Goal: Entertainment & Leisure: Consume media (video, audio)

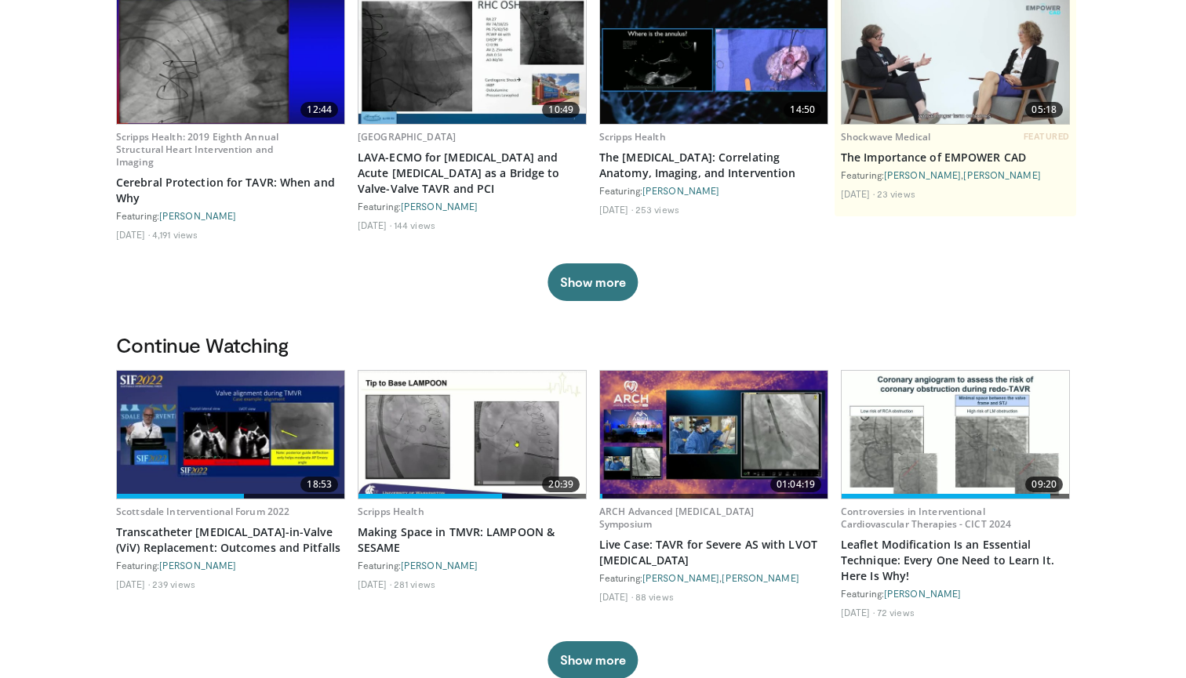
scroll to position [163, 0]
click at [190, 421] on img at bounding box center [230, 435] width 227 height 128
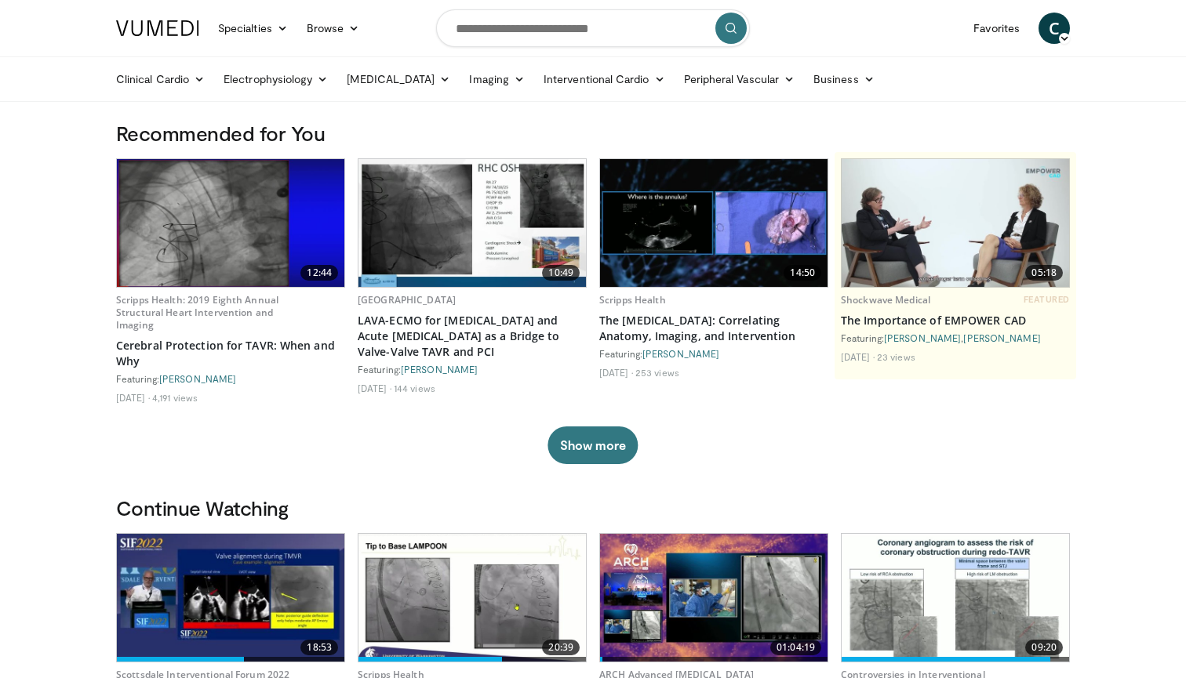
scroll to position [0, 0]
click at [496, 27] on input "Search topics, interventions" at bounding box center [593, 28] width 314 height 38
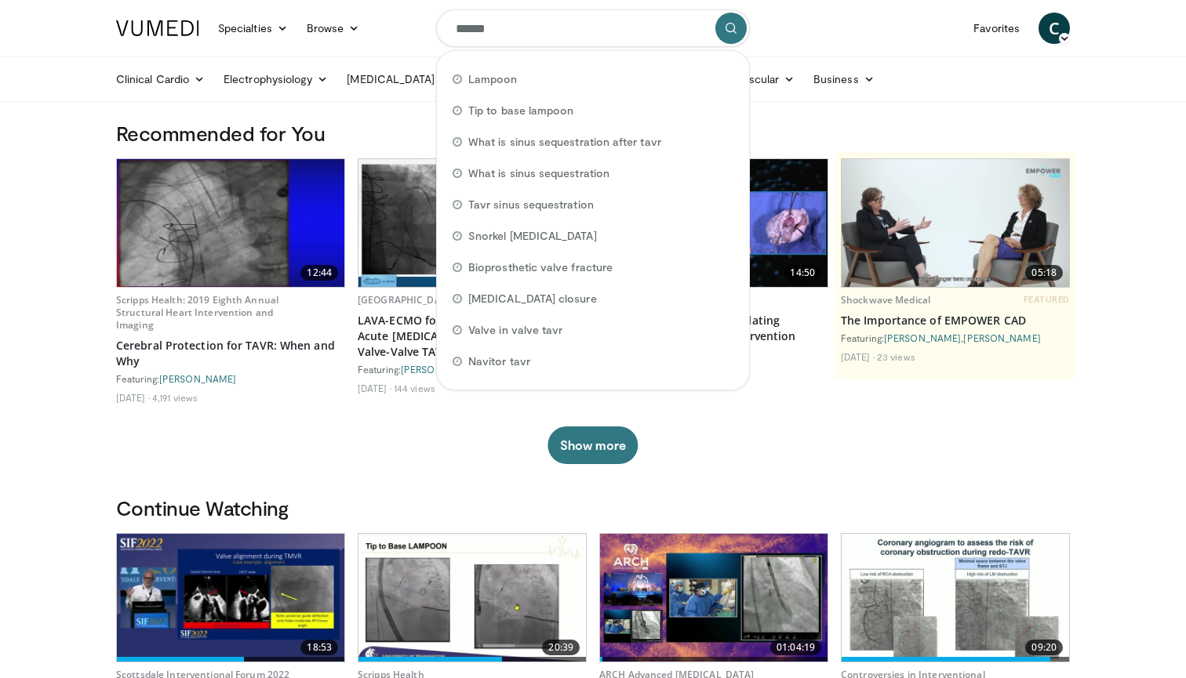
type input "*******"
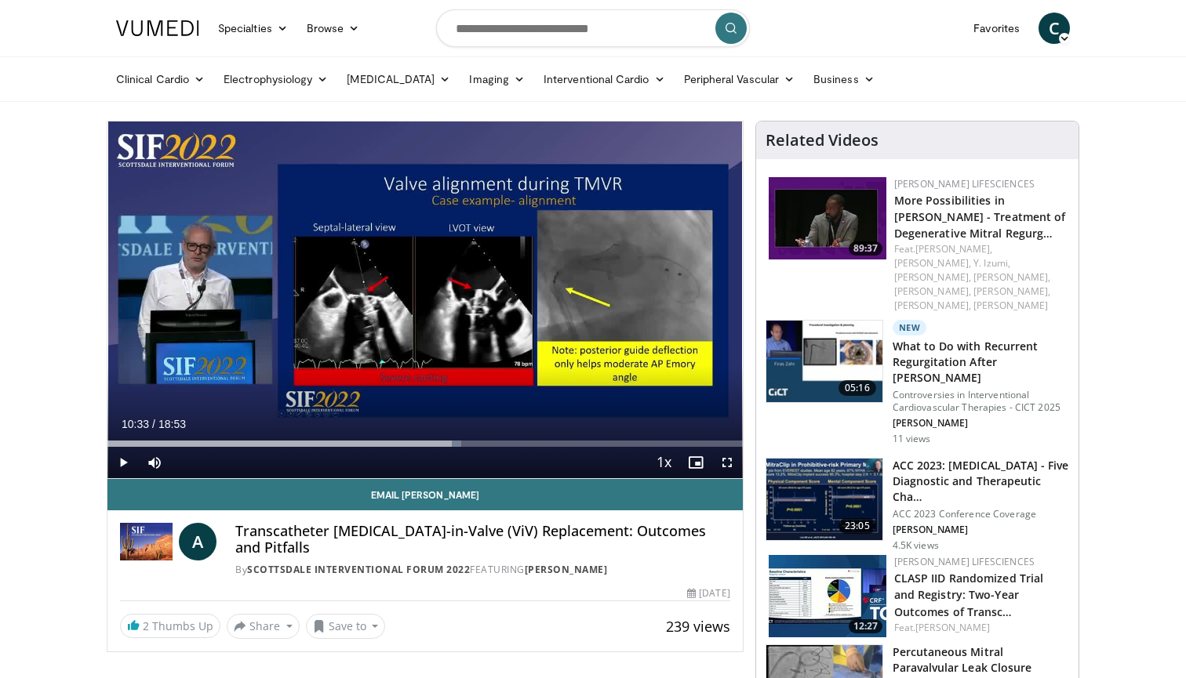
click at [729, 463] on span "Video Player" at bounding box center [726, 462] width 31 height 31
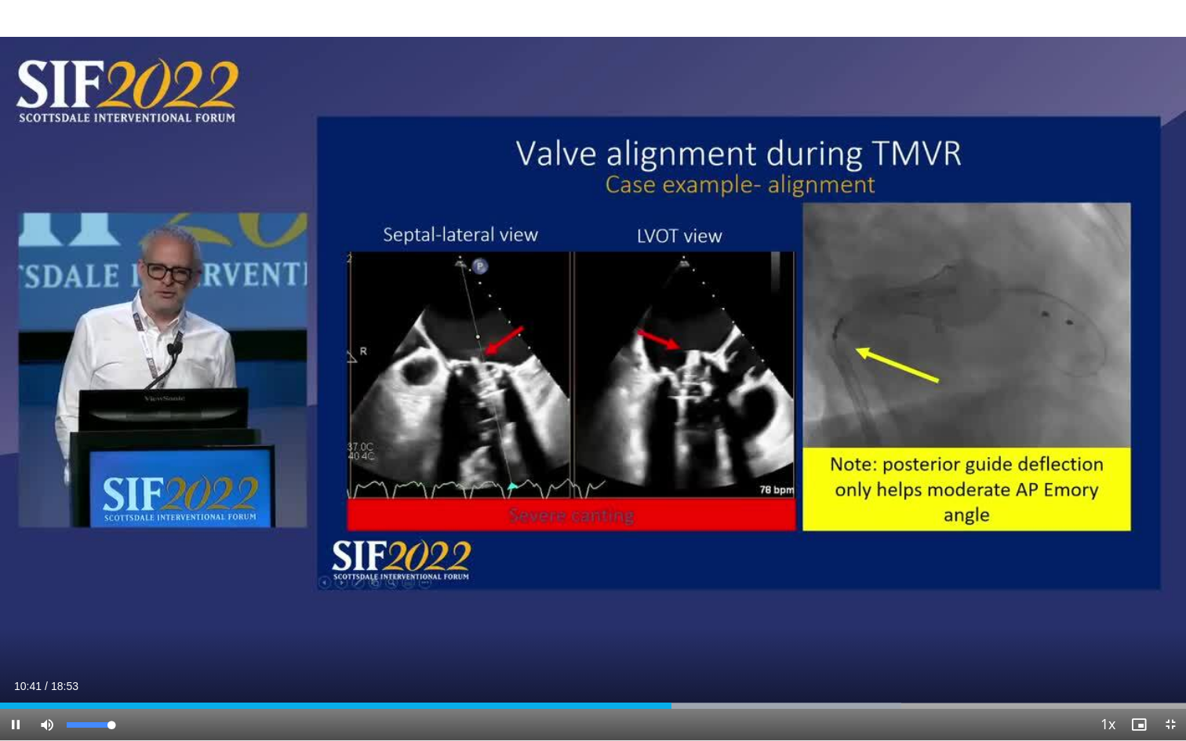
click at [117, 677] on div "Mute 100%" at bounding box center [86, 724] width 110 height 31
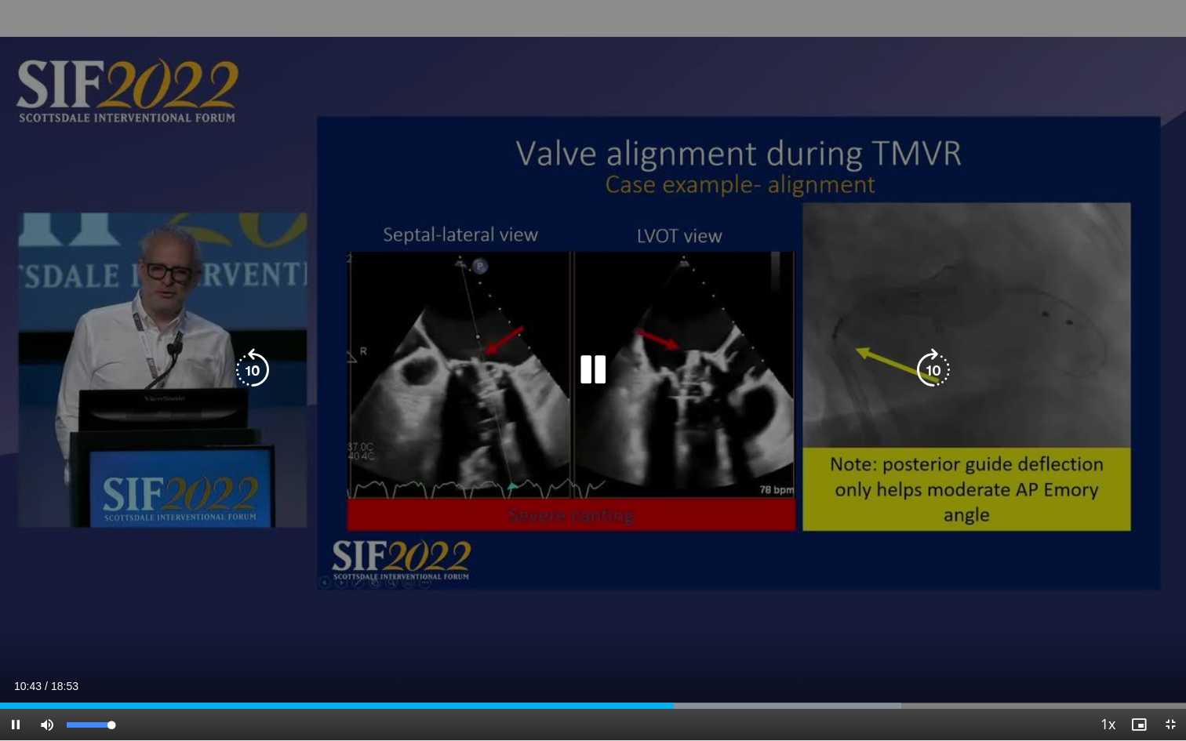
drag, startPoint x: 110, startPoint y: 725, endPoint x: 125, endPoint y: 725, distance: 15.7
click at [125, 677] on div "Mute 100%" at bounding box center [86, 724] width 110 height 31
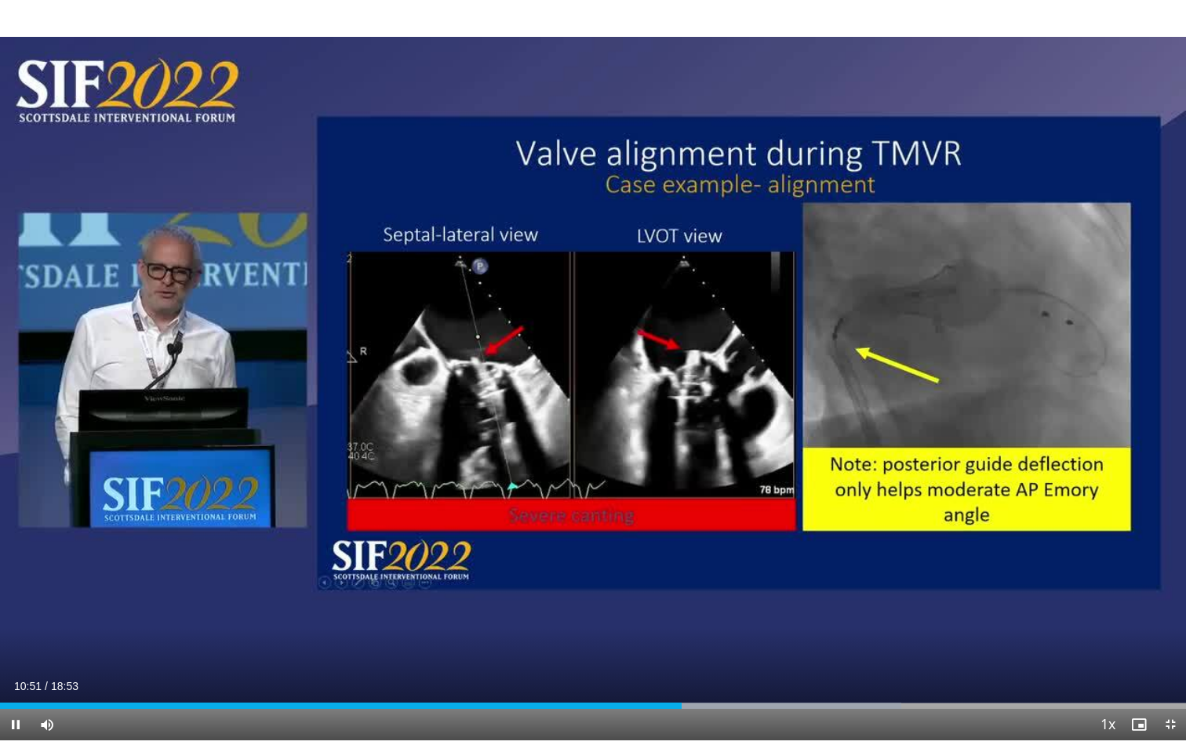
click at [7, 677] on div "Current Time 10:51 / Duration 18:53" at bounding box center [593, 686] width 1186 height 14
click at [8, 677] on div "Progress Bar" at bounding box center [9, 706] width 2 height 6
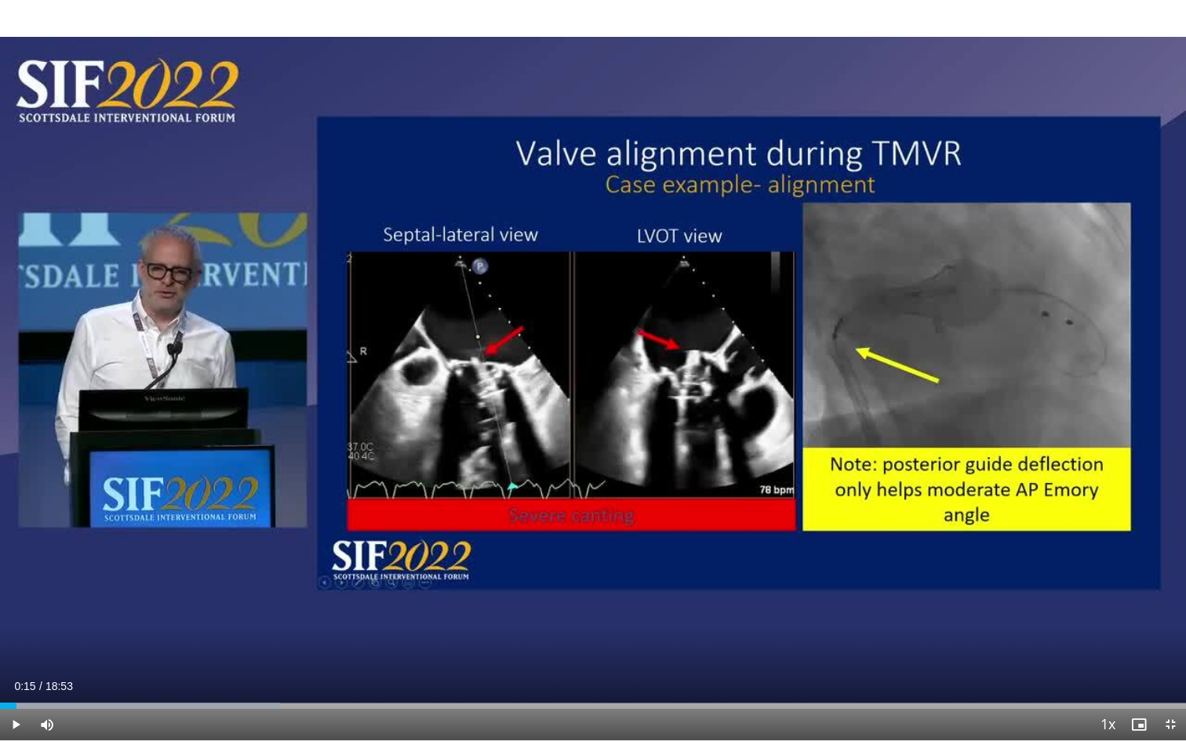
click at [11, 677] on span "Video Player" at bounding box center [15, 724] width 31 height 31
click at [13, 677] on span "Video Player" at bounding box center [15, 724] width 31 height 31
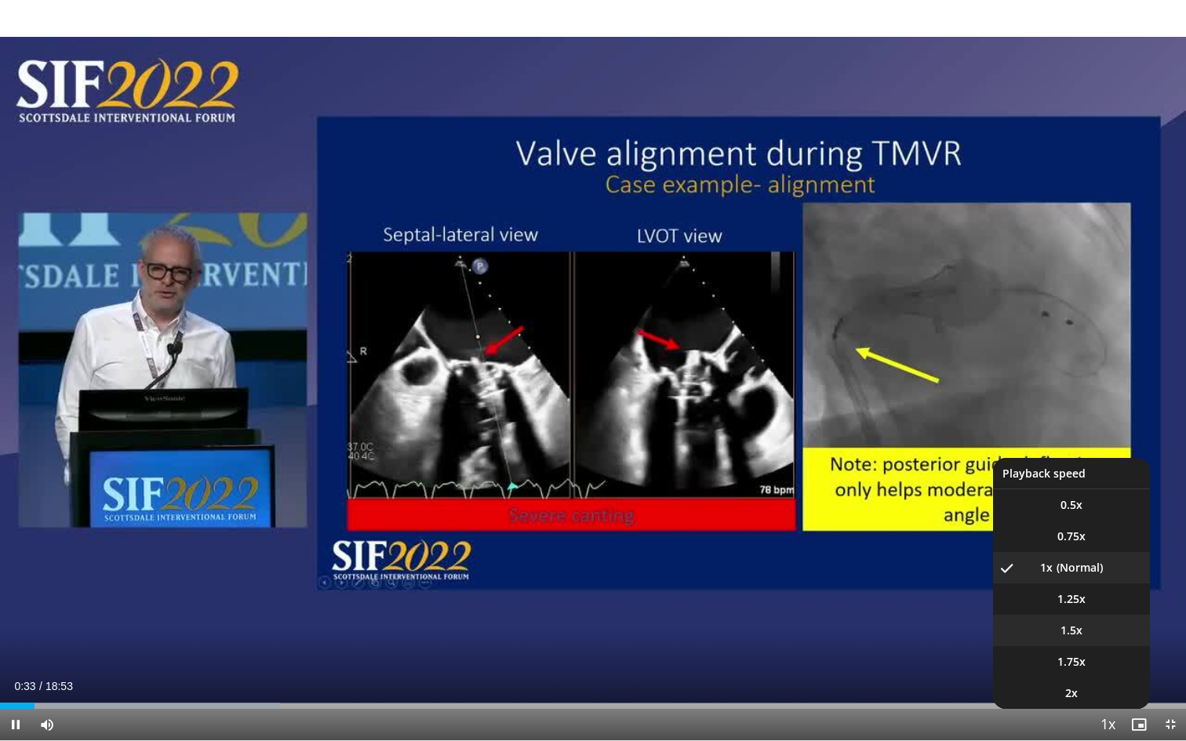
click at [1098, 635] on li "1.5x" at bounding box center [1071, 630] width 157 height 31
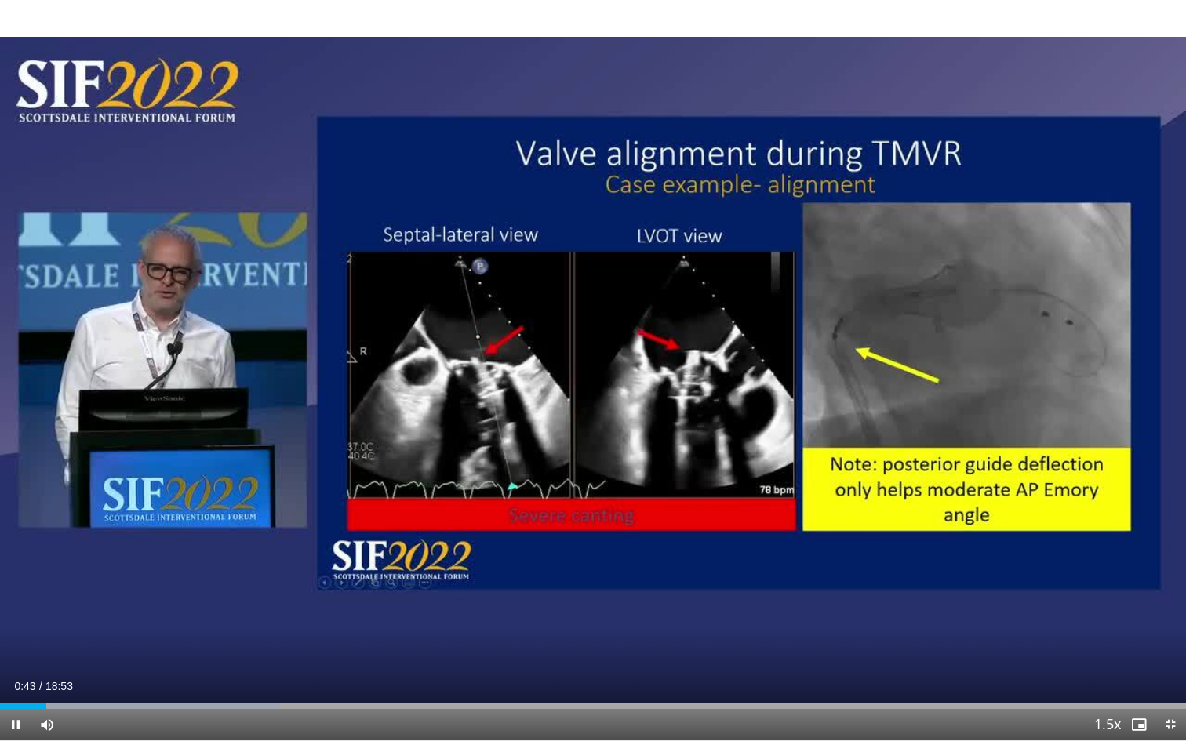
click at [13, 677] on span "Video Player" at bounding box center [15, 724] width 31 height 31
click at [14, 677] on span "Video Player" at bounding box center [15, 724] width 31 height 31
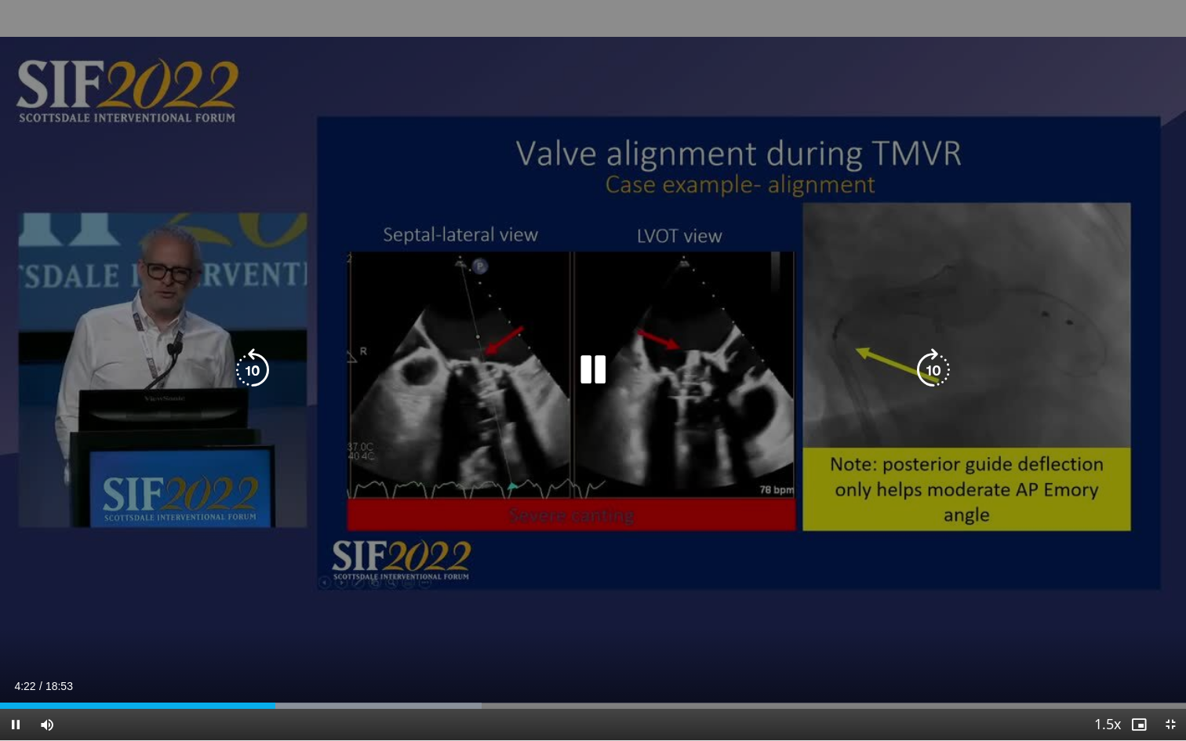
click at [597, 369] on icon "Video Player" at bounding box center [593, 370] width 44 height 44
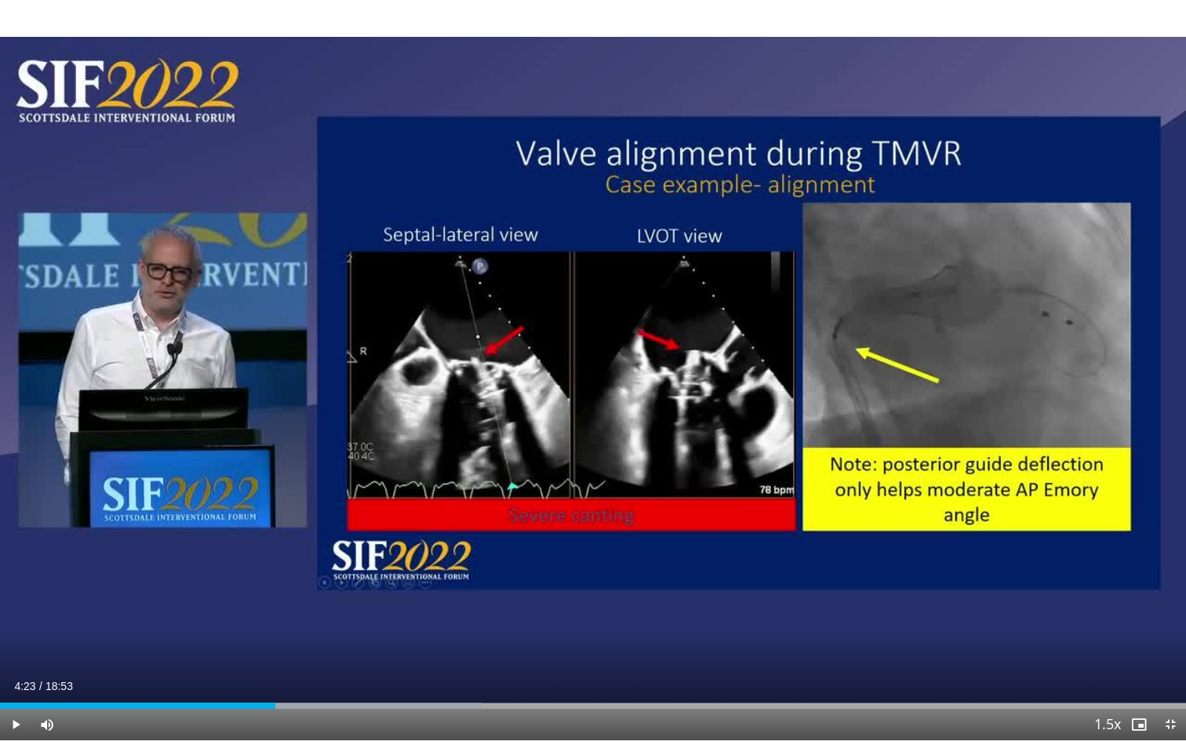
click at [597, 369] on div "10 seconds Tap to unmute" at bounding box center [593, 370] width 1186 height 740
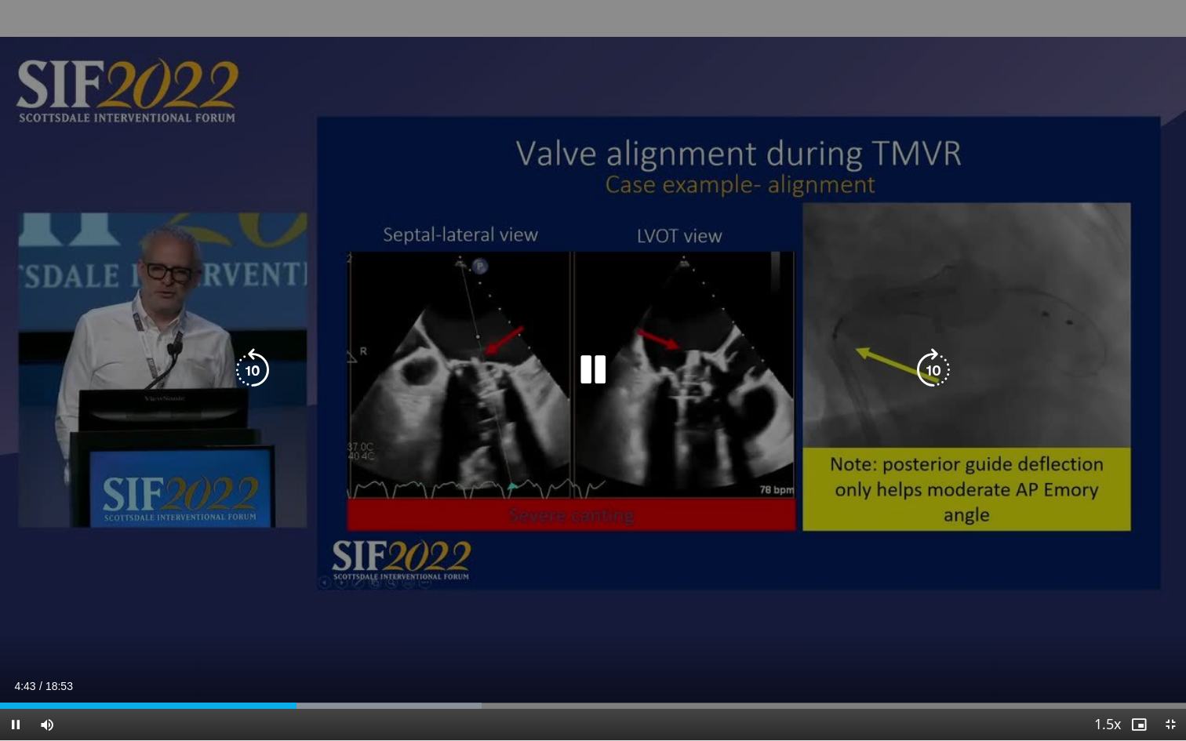
click at [591, 372] on icon "Video Player" at bounding box center [593, 370] width 44 height 44
click at [593, 370] on icon "Video Player" at bounding box center [593, 370] width 44 height 44
click at [590, 369] on icon "Video Player" at bounding box center [593, 370] width 44 height 44
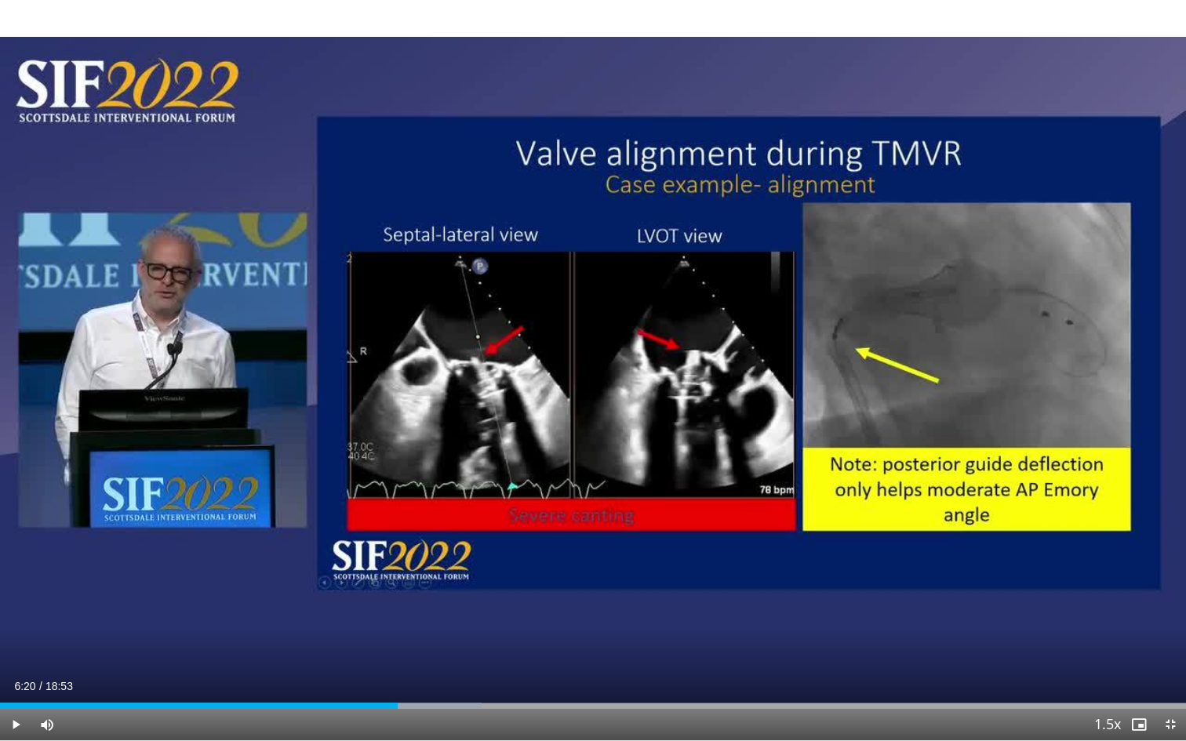
click at [20, 677] on span "Video Player" at bounding box center [15, 724] width 31 height 31
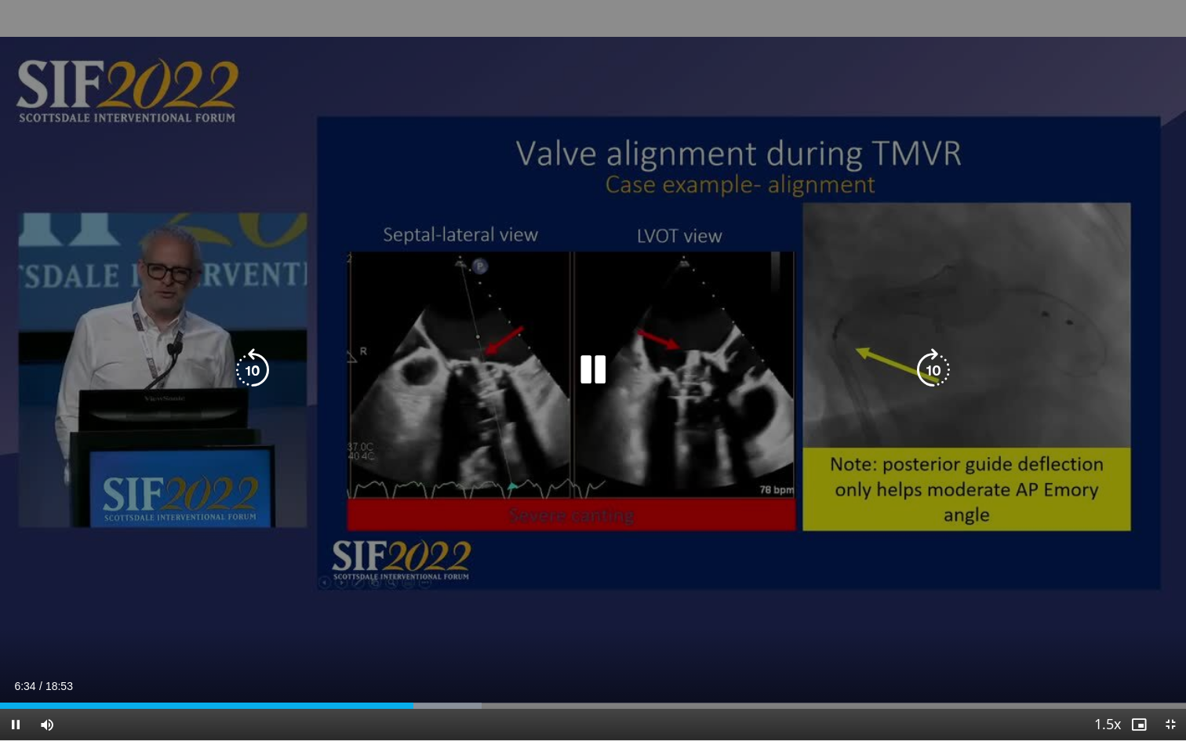
click at [597, 372] on icon "Video Player" at bounding box center [593, 370] width 44 height 44
click at [530, 463] on div "10 seconds Tap to unmute" at bounding box center [593, 370] width 1186 height 740
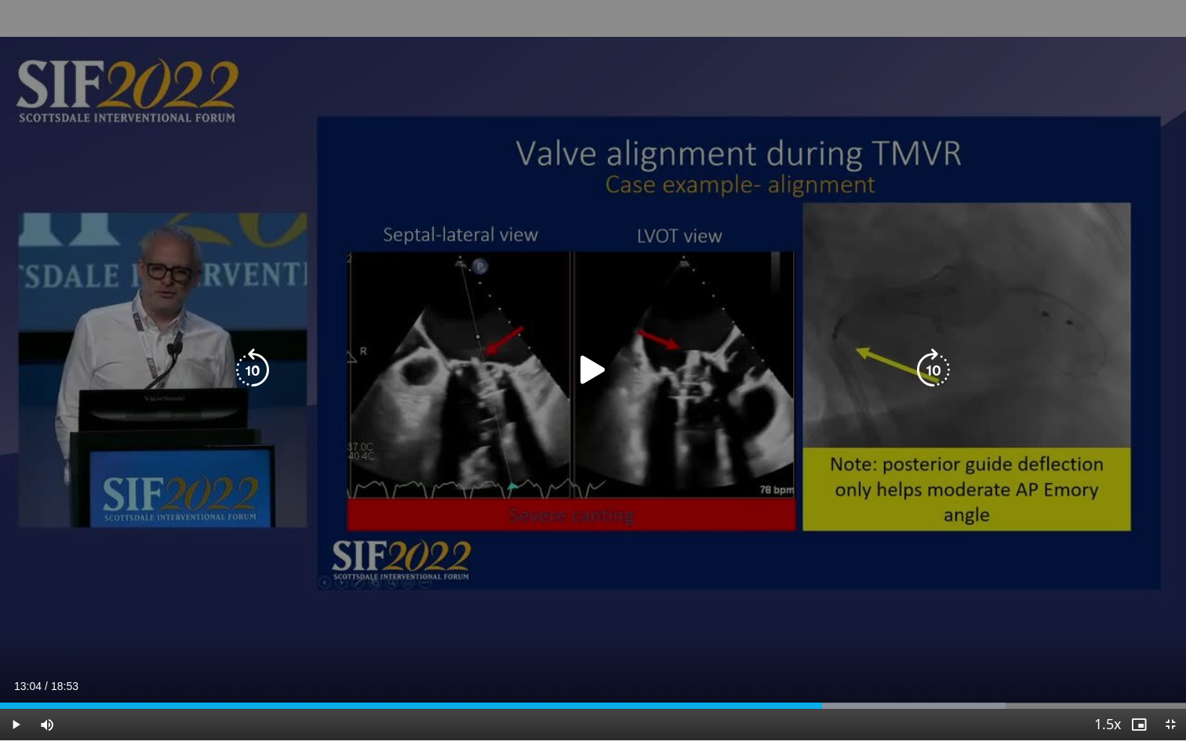
click at [530, 463] on div "10 seconds Tap to unmute" at bounding box center [593, 370] width 1186 height 740
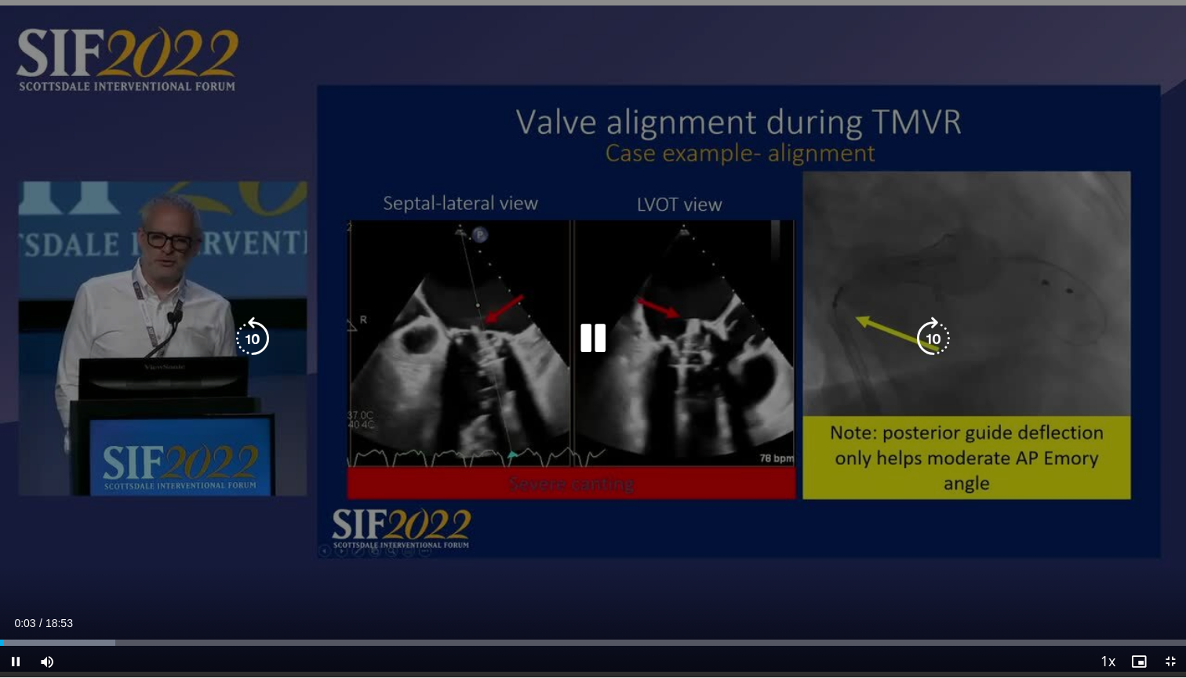
click at [1071, 38] on div "10 seconds Tap to unmute" at bounding box center [593, 338] width 1186 height 677
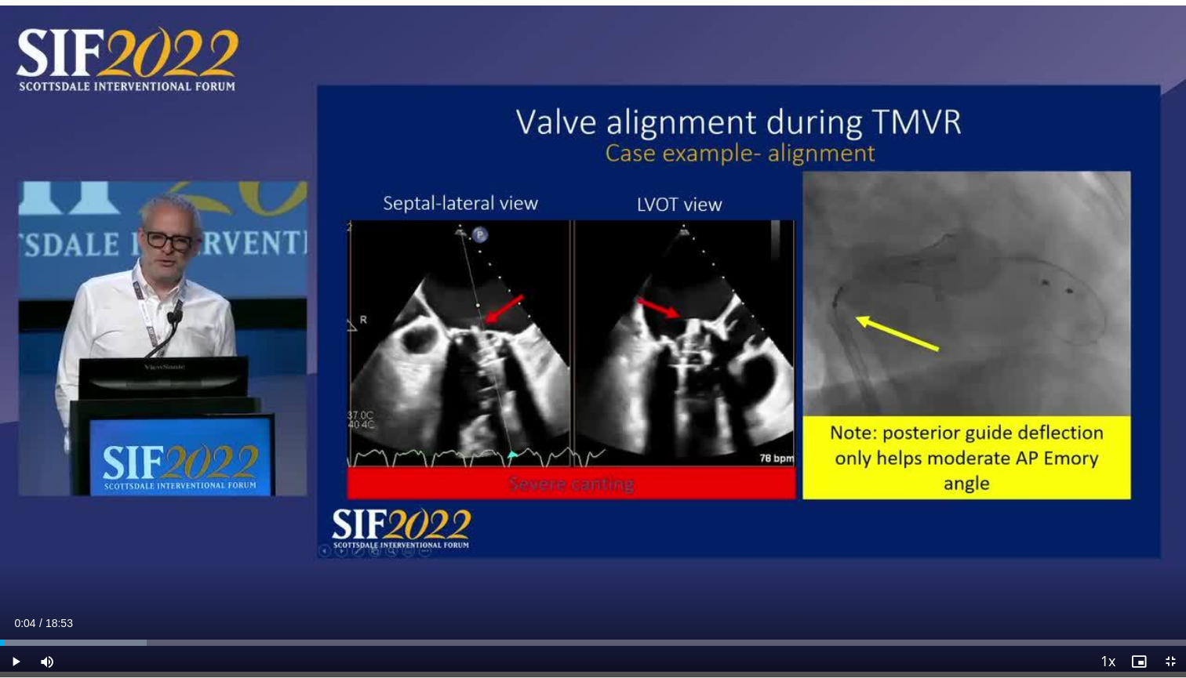
click at [1171, 659] on span "Video Player" at bounding box center [1169, 661] width 31 height 31
click at [1140, 661] on span "Video Player" at bounding box center [1138, 661] width 31 height 31
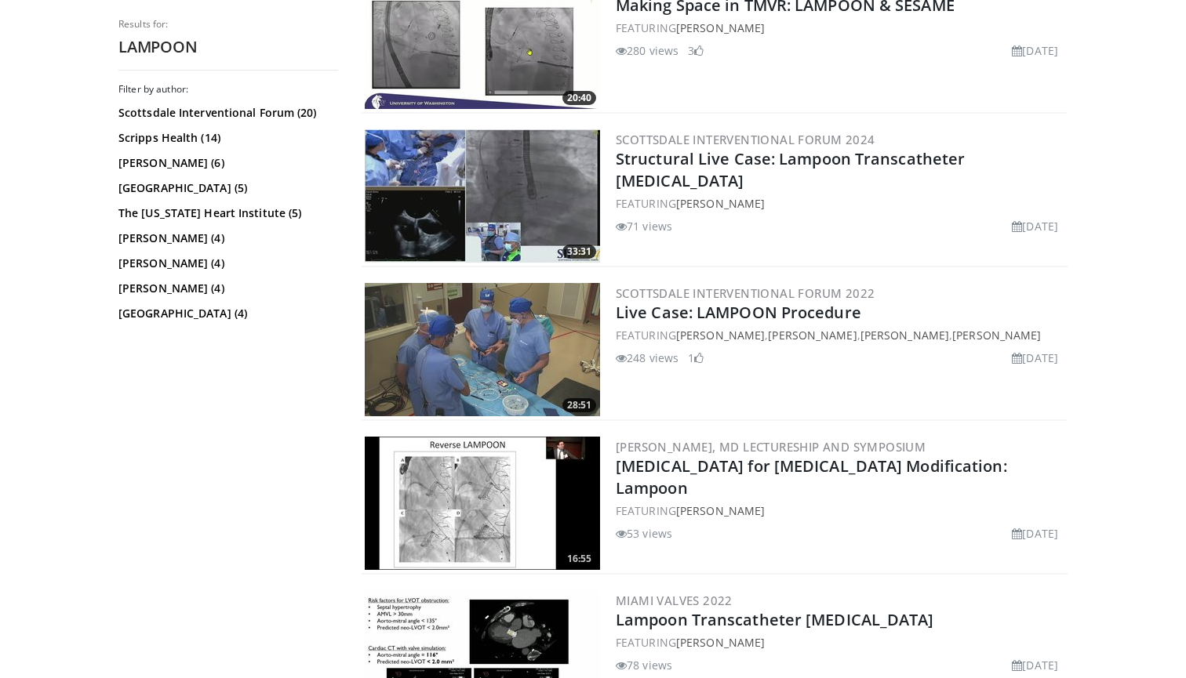
scroll to position [787, 0]
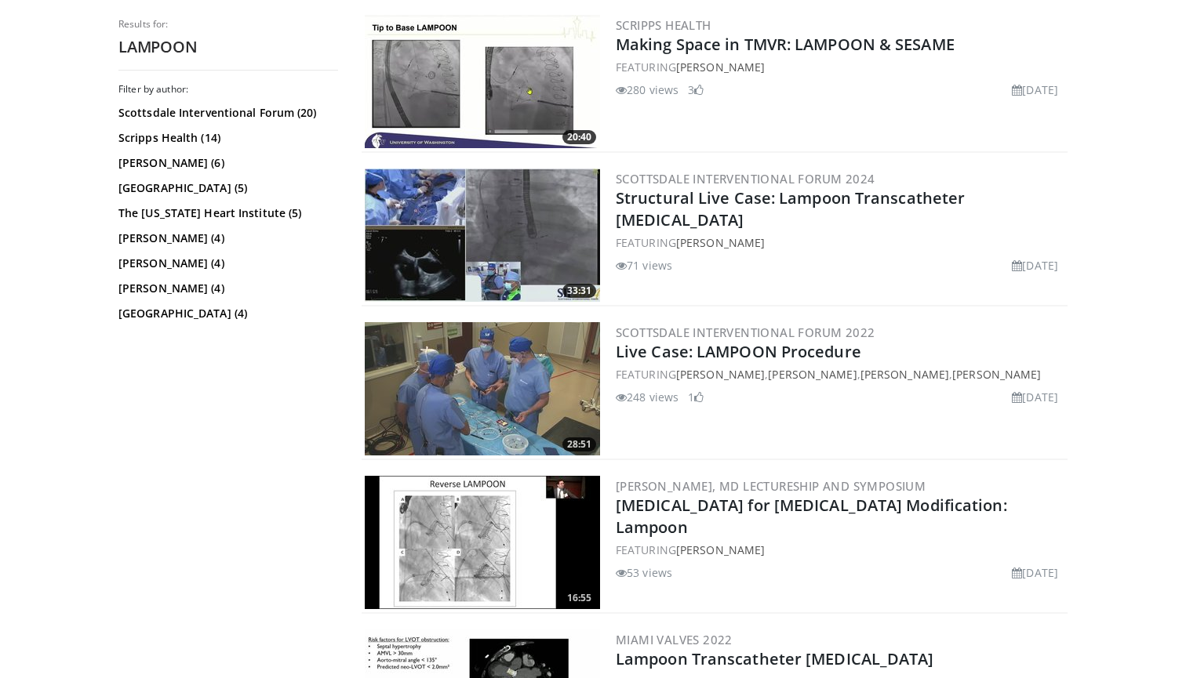
click at [470, 266] on img at bounding box center [482, 235] width 235 height 133
click at [490, 355] on img at bounding box center [482, 388] width 235 height 133
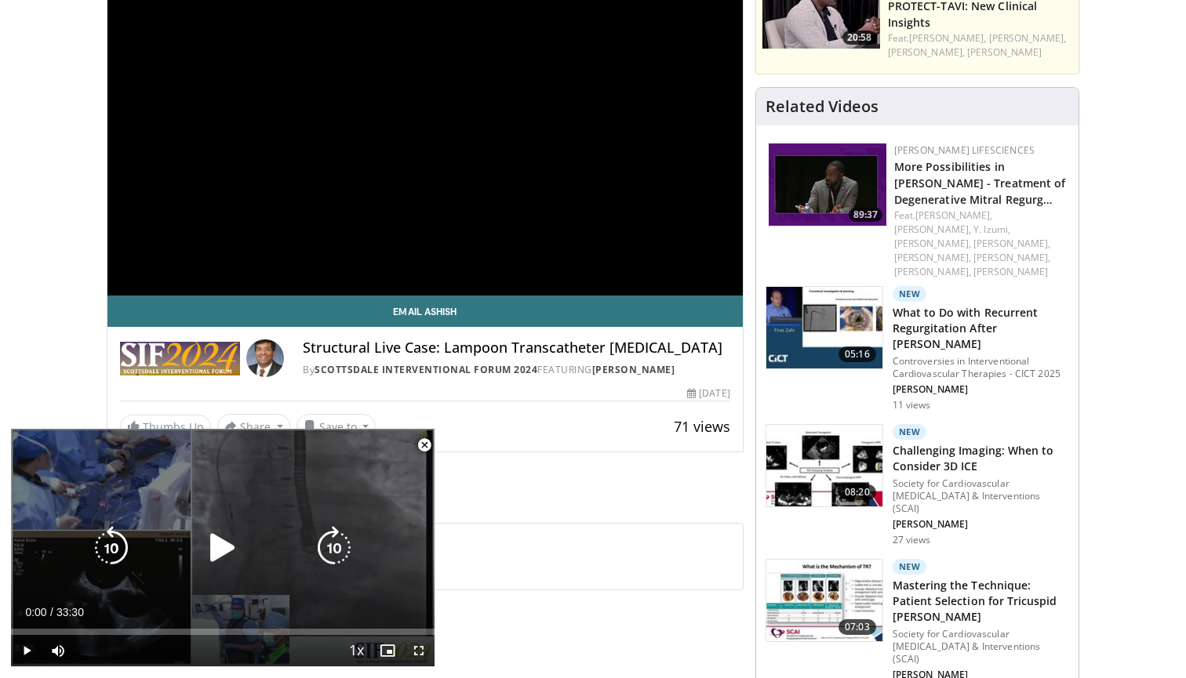
scroll to position [227, 0]
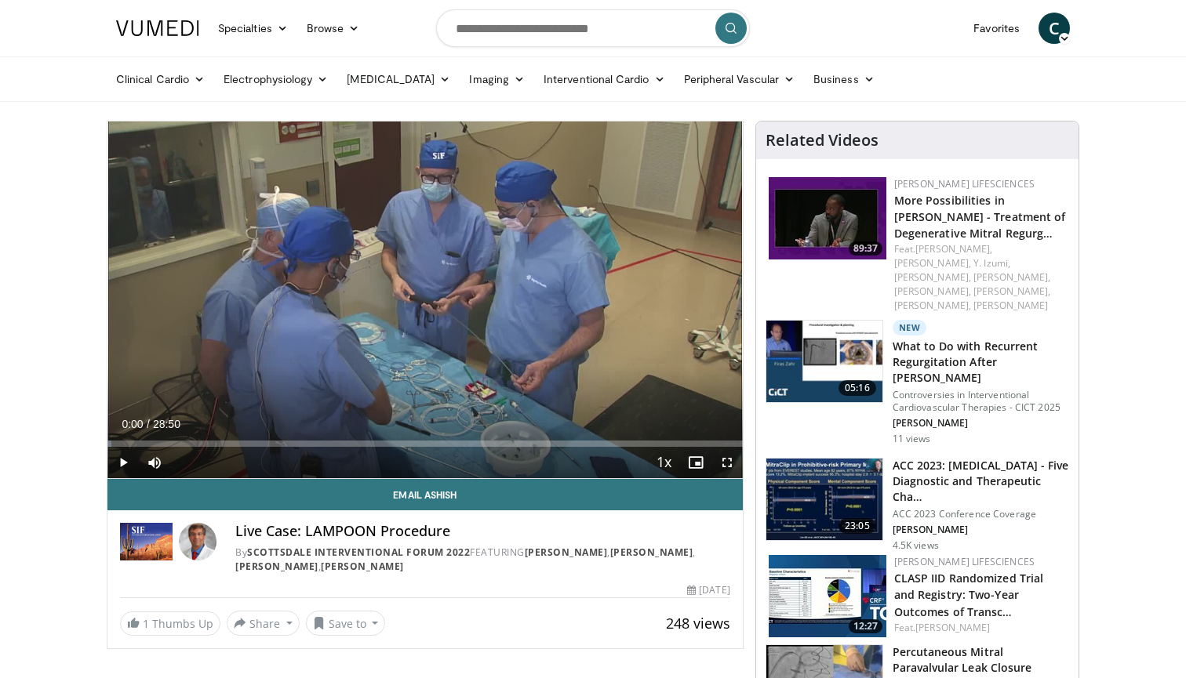
click at [120, 463] on span "Video Player" at bounding box center [122, 462] width 31 height 31
click at [723, 464] on span "Video Player" at bounding box center [726, 462] width 31 height 31
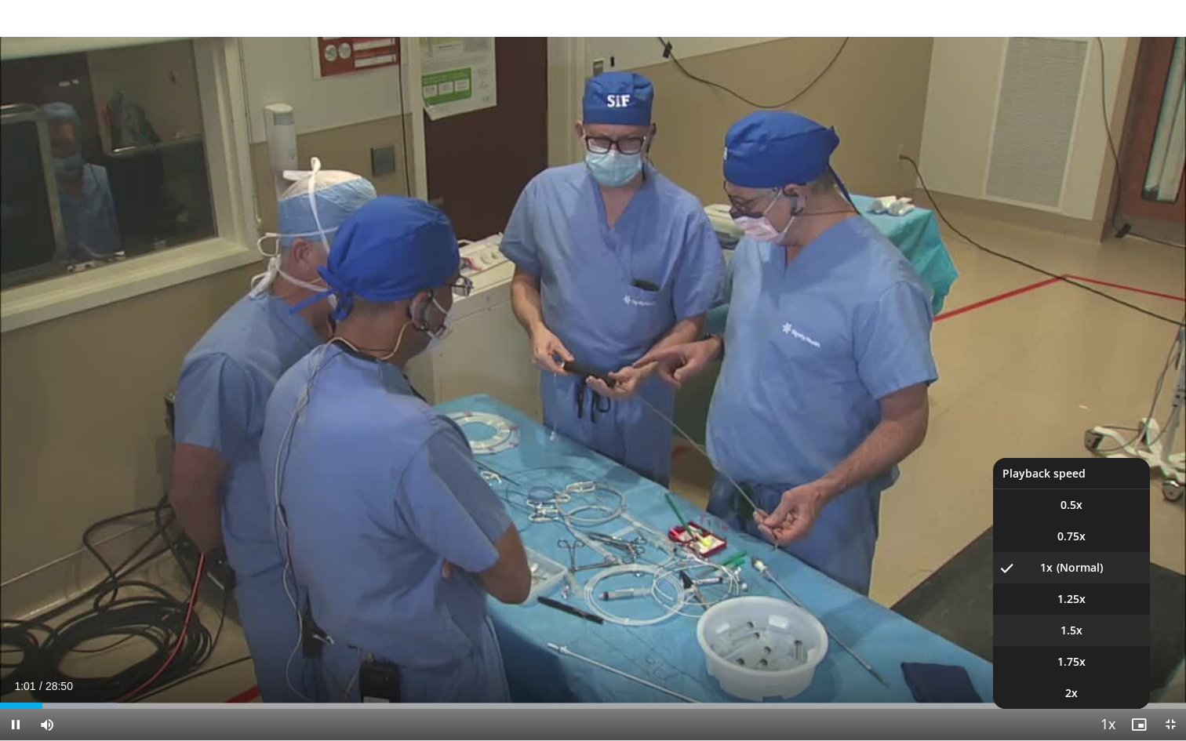
click at [1097, 641] on li "1.5x" at bounding box center [1071, 630] width 157 height 31
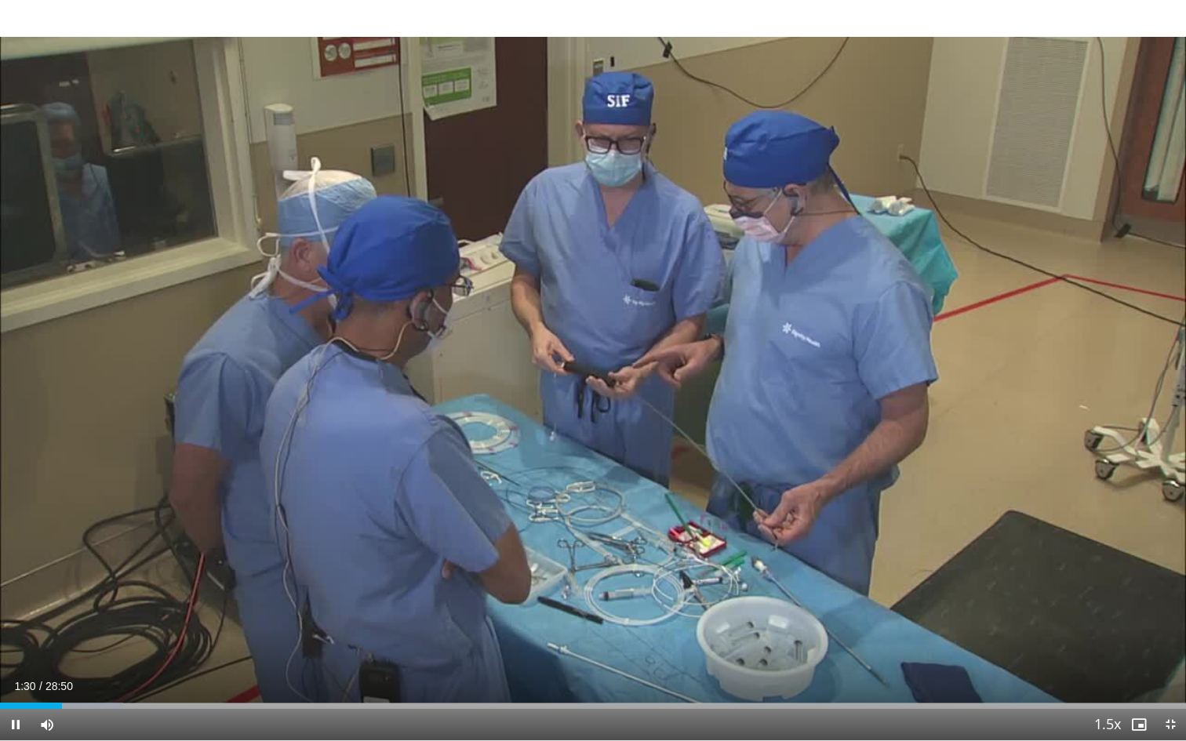
click at [17, 677] on span "Video Player" at bounding box center [15, 724] width 31 height 31
click at [20, 677] on span "Video Player" at bounding box center [15, 724] width 31 height 31
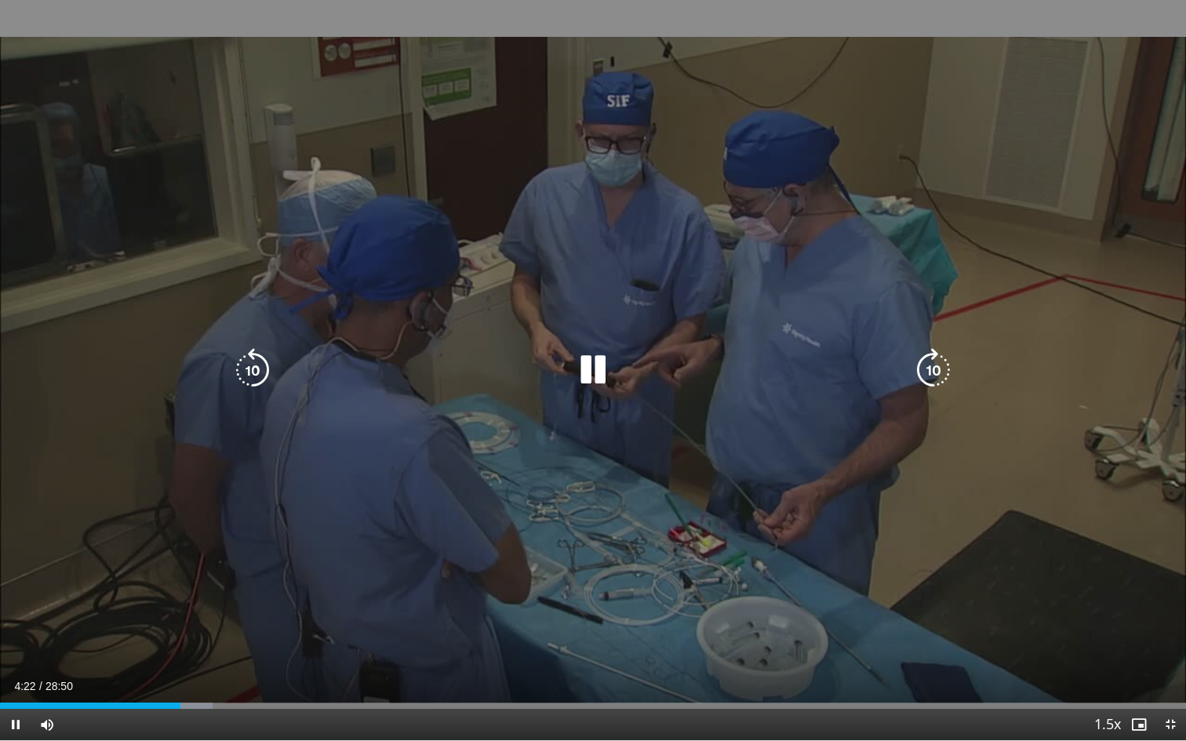
click at [591, 386] on icon "Video Player" at bounding box center [593, 370] width 44 height 44
click at [593, 373] on icon "Video Player" at bounding box center [593, 370] width 44 height 44
click at [595, 369] on icon "Video Player" at bounding box center [593, 370] width 44 height 44
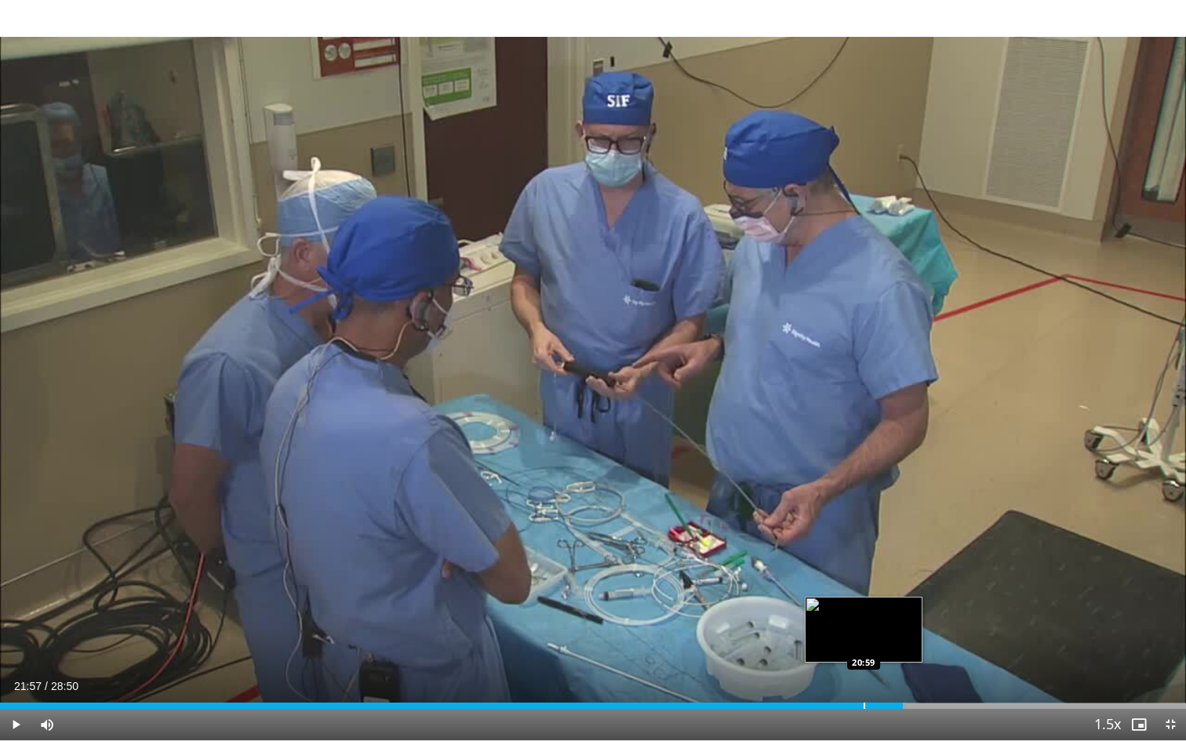
click at [863, 677] on div "Progress Bar" at bounding box center [864, 706] width 2 height 6
